Goal: Information Seeking & Learning: Learn about a topic

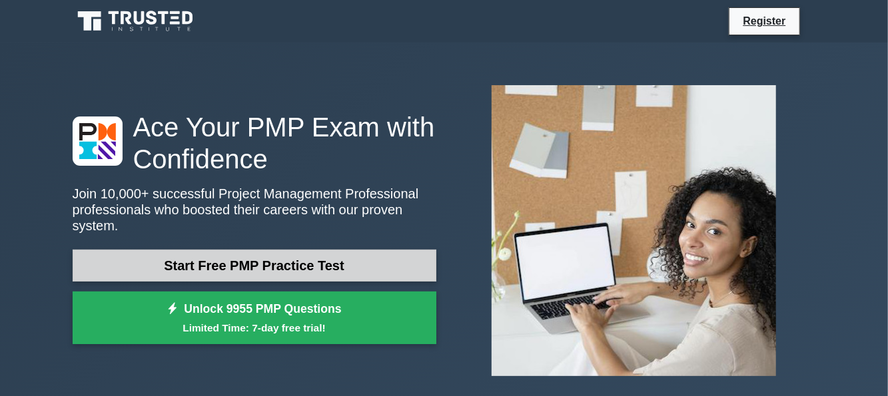
click at [165, 258] on link "Start Free PMP Practice Test" at bounding box center [255, 266] width 364 height 32
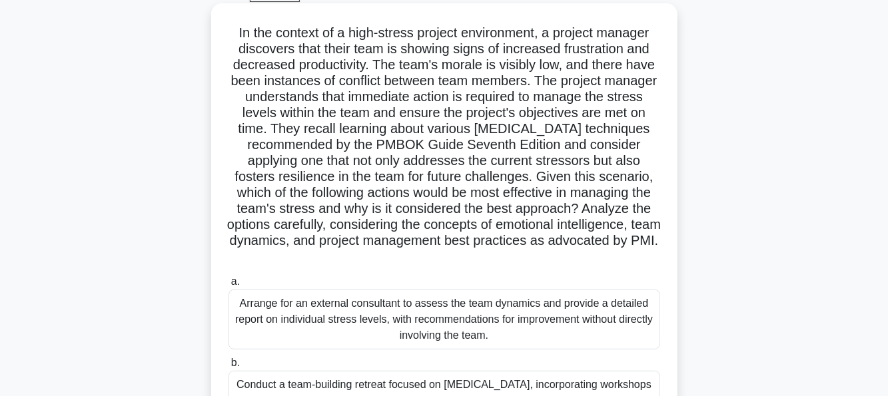
scroll to position [57, 0]
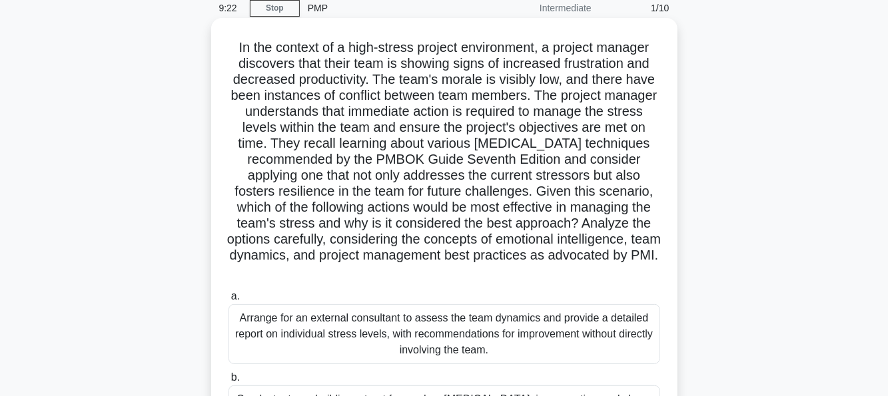
drag, startPoint x: 522, startPoint y: 124, endPoint x: 518, endPoint y: 271, distance: 147.3
click at [518, 271] on h5 "In the context of a high-stress project environment, a project manager discover…" at bounding box center [444, 159] width 434 height 241
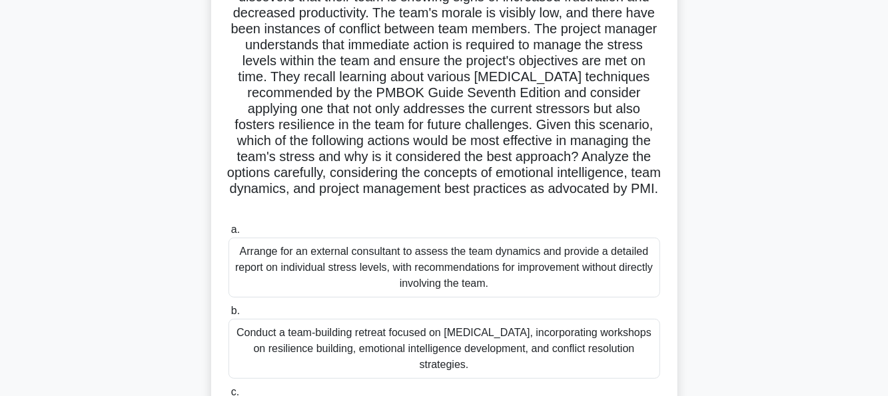
click at [545, 138] on h5 "In the context of a high-stress project environment, a project manager discover…" at bounding box center [444, 93] width 434 height 241
drag, startPoint x: 528, startPoint y: 139, endPoint x: 635, endPoint y: 143, distance: 107.4
click at [635, 143] on h5 "In the context of a high-stress project environment, a project manager discover…" at bounding box center [444, 93] width 434 height 241
click at [495, 164] on h5 "In the context of a high-stress project environment, a project manager discover…" at bounding box center [444, 93] width 434 height 241
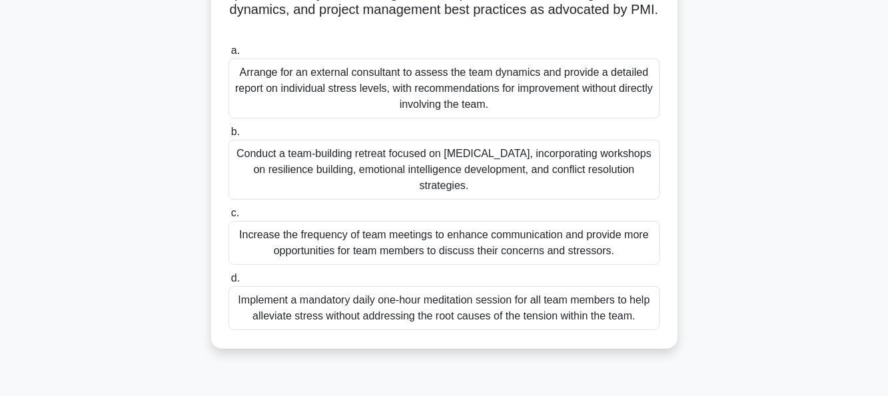
scroll to position [323, 0]
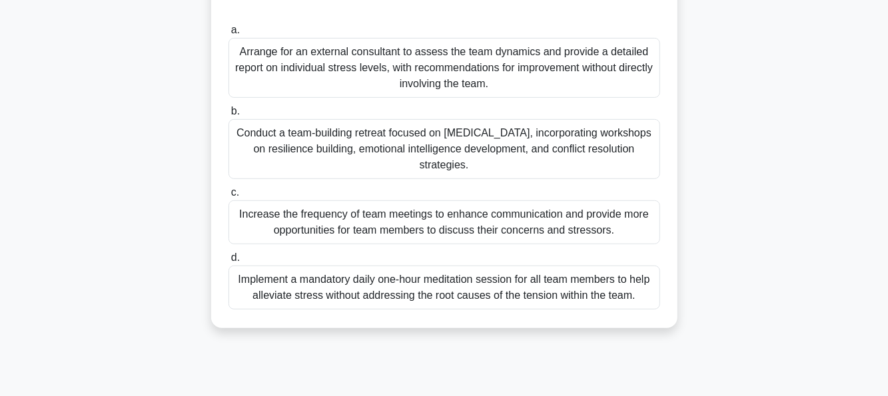
click at [444, 148] on div "Conduct a team-building retreat focused on [MEDICAL_DATA], incorporating worksh…" at bounding box center [445, 149] width 432 height 60
click at [229, 116] on input "b. Conduct a team-building retreat focused on [MEDICAL_DATA], incorporating wor…" at bounding box center [229, 111] width 0 height 9
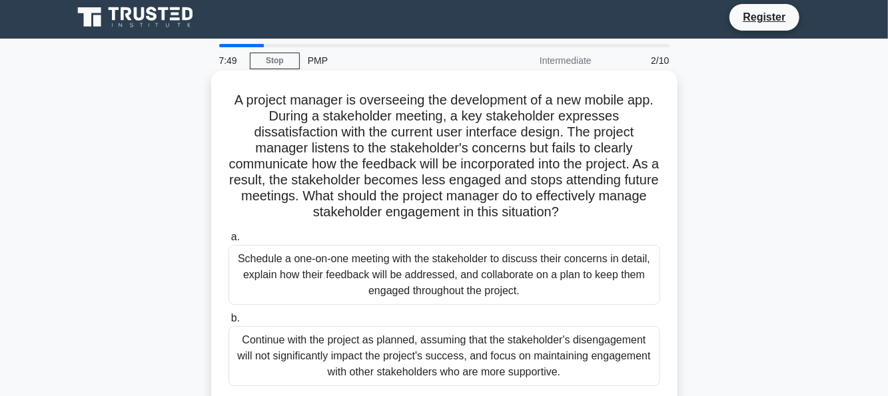
scroll to position [0, 0]
